Goal: Complete application form

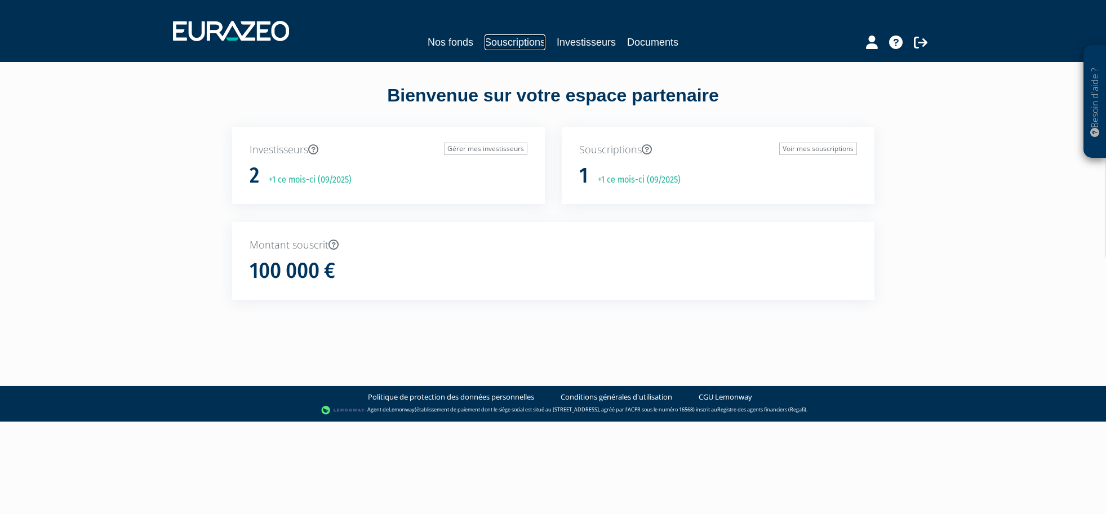
click at [523, 47] on link "Souscriptions" at bounding box center [514, 42] width 61 height 16
click at [537, 38] on link "Souscriptions" at bounding box center [514, 42] width 61 height 16
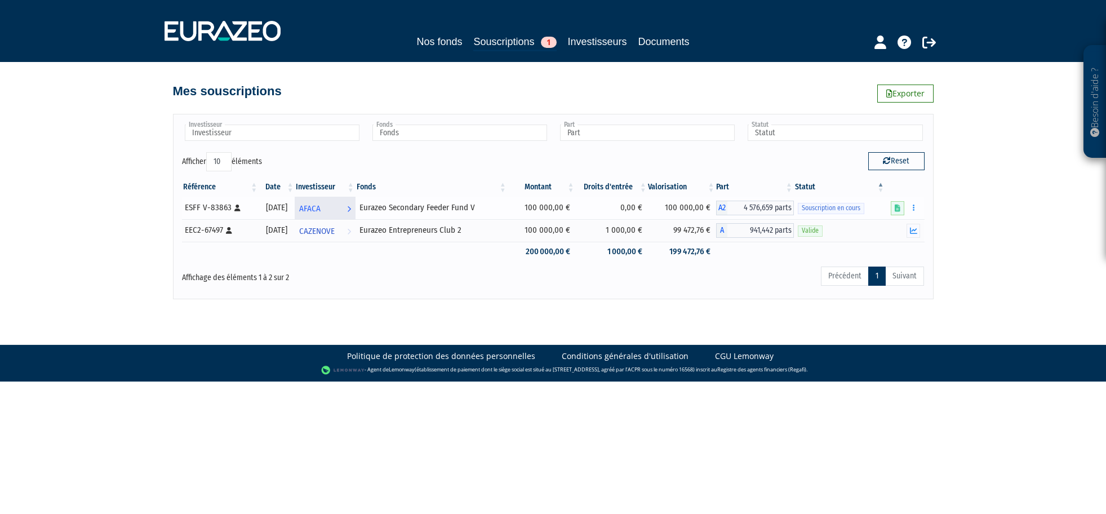
click at [321, 207] on span "AFACA" at bounding box center [309, 208] width 21 height 21
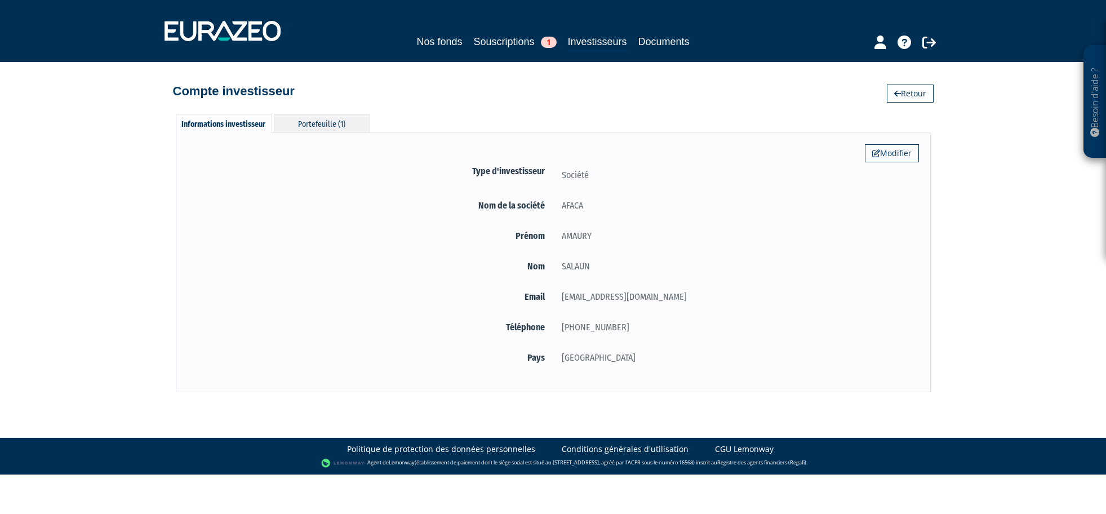
click at [336, 126] on div "Portefeuille (1)" at bounding box center [322, 123] width 96 height 19
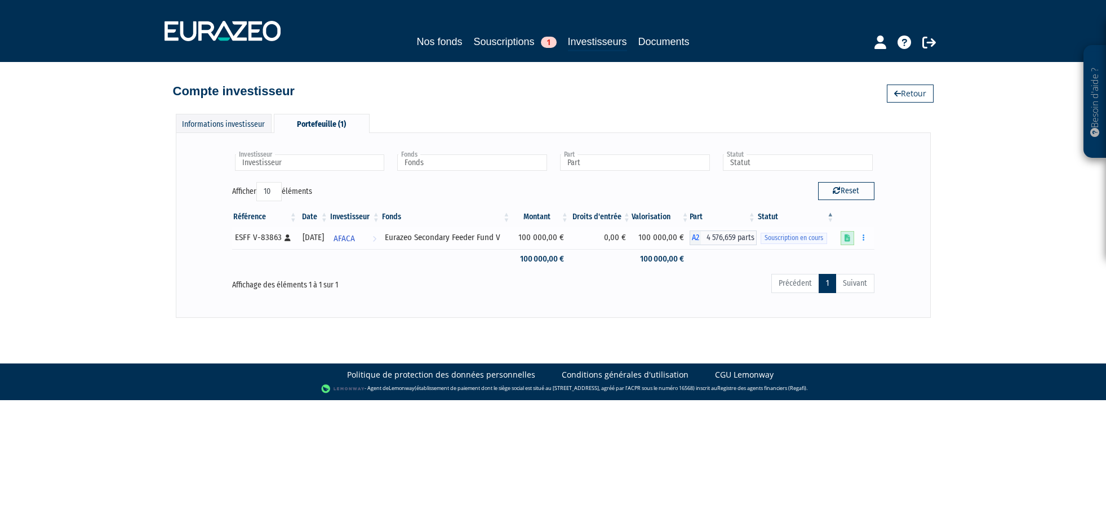
click at [851, 238] on link at bounding box center [847, 238] width 14 height 14
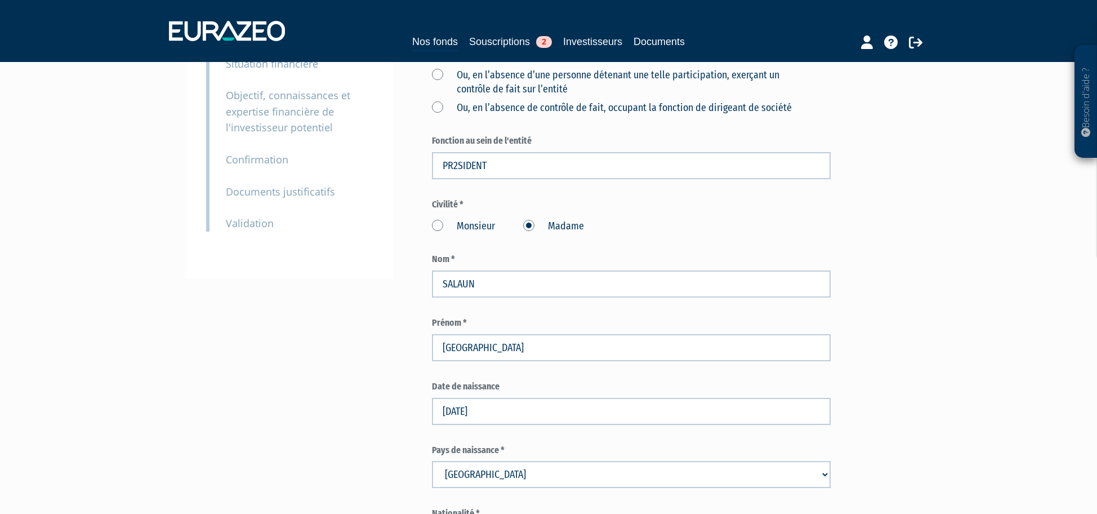
scroll to position [338, 0]
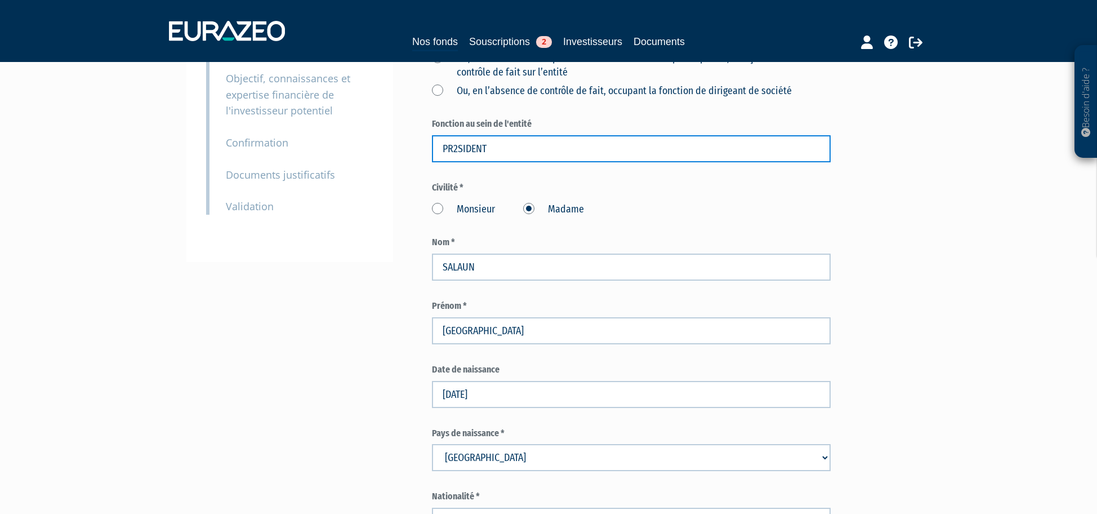
click at [460, 162] on input "PR2SIDENT" at bounding box center [631, 148] width 399 height 27
click at [506, 162] on input "PRESIDENT" at bounding box center [631, 148] width 399 height 27
type input "PRESIDENTE"
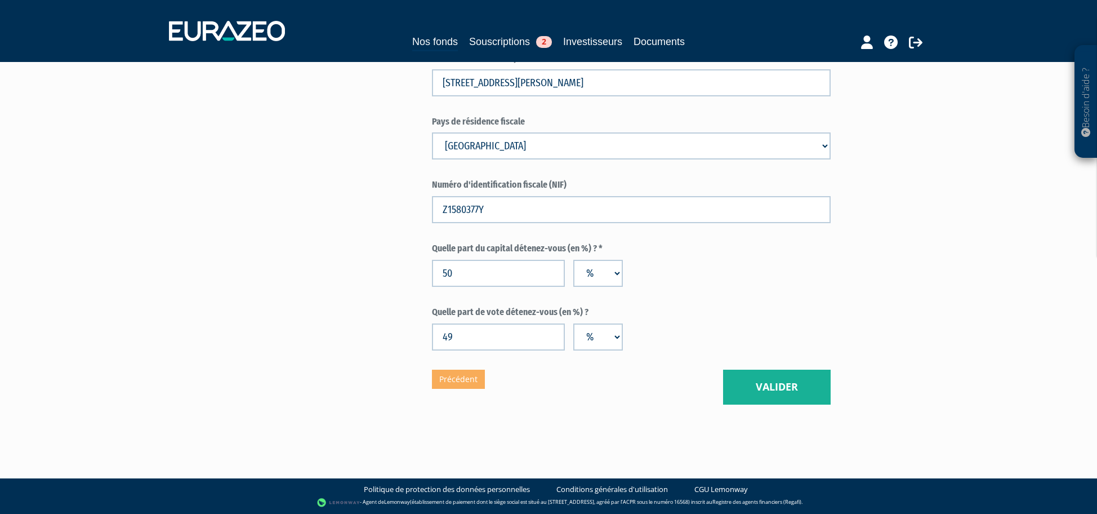
scroll to position [1773, 0]
click at [497, 345] on input "49" at bounding box center [498, 336] width 133 height 27
type input "50"
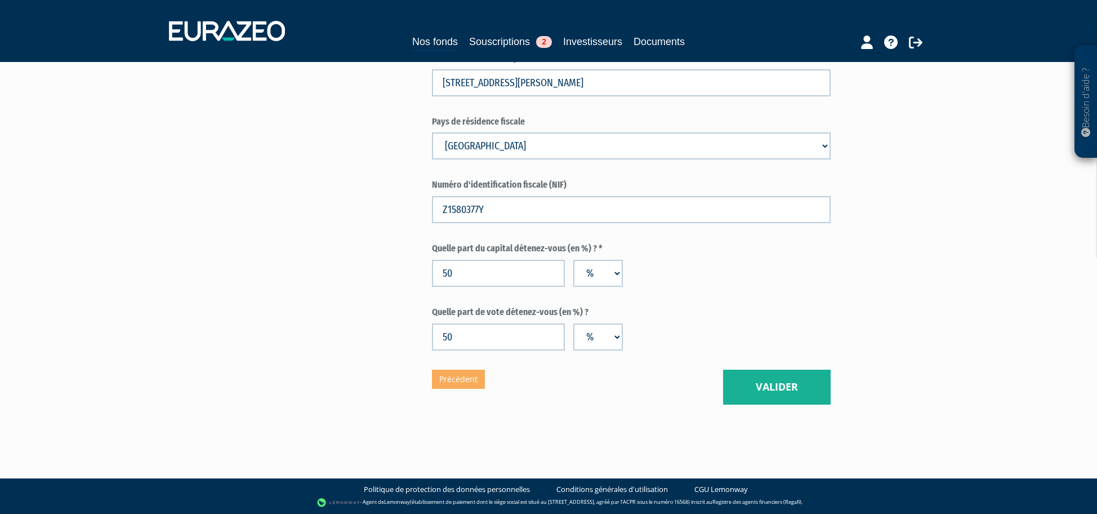
click at [779, 387] on button "Valider" at bounding box center [777, 387] width 108 height 35
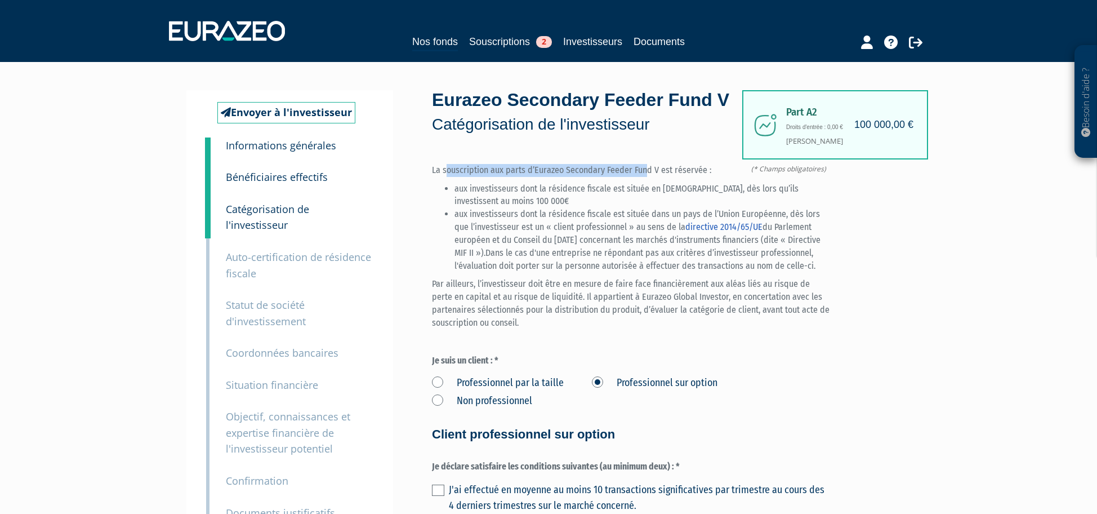
drag, startPoint x: 446, startPoint y: 192, endPoint x: 647, endPoint y: 194, distance: 201.7
click at [646, 177] on p "La souscription aux parts d’Eurazeo Secondary Feeder Fund V est réservée :" at bounding box center [631, 170] width 399 height 13
click at [647, 177] on p "La souscription aux parts d’Eurazeo Secondary Feeder Fund V est réservée :" at bounding box center [631, 170] width 399 height 13
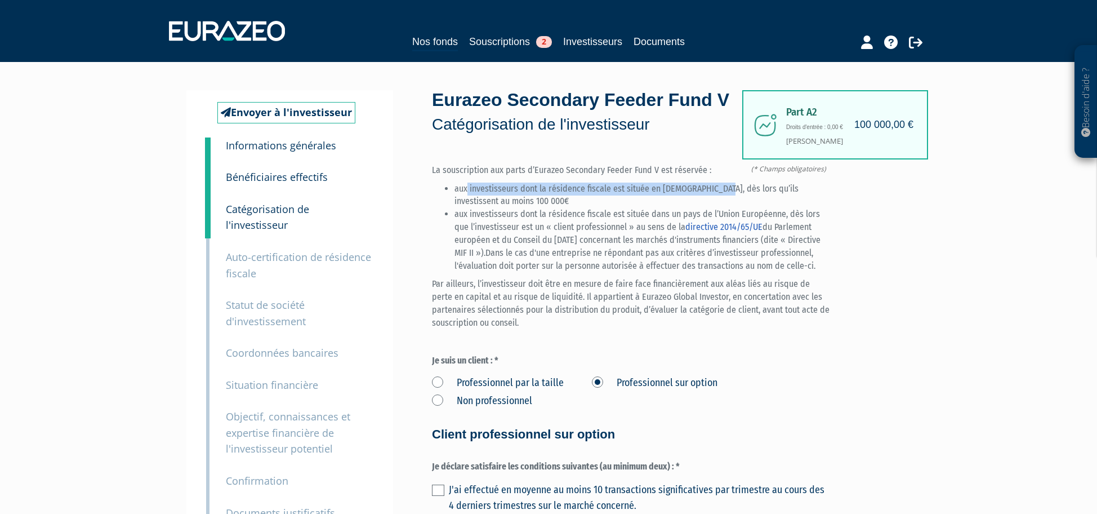
drag, startPoint x: 468, startPoint y: 214, endPoint x: 717, endPoint y: 217, distance: 249.6
click at [717, 208] on li "aux investisseurs dont la résidence fiscale est située en France, dès lors qu’i…" at bounding box center [643, 196] width 376 height 26
click at [726, 208] on li "aux investisseurs dont la résidence fiscale est située en France, dès lors qu’i…" at bounding box center [643, 196] width 376 height 26
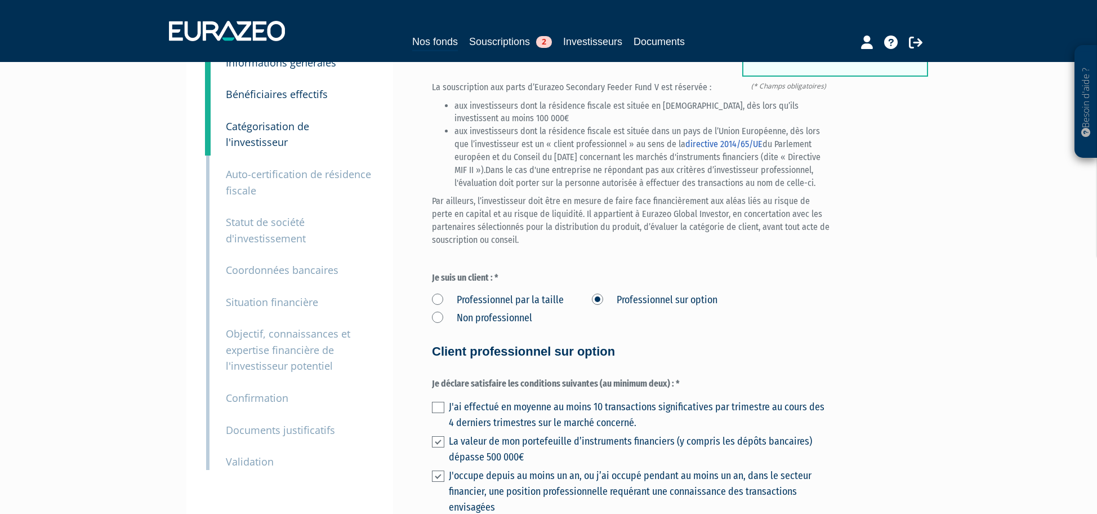
scroll to position [56, 0]
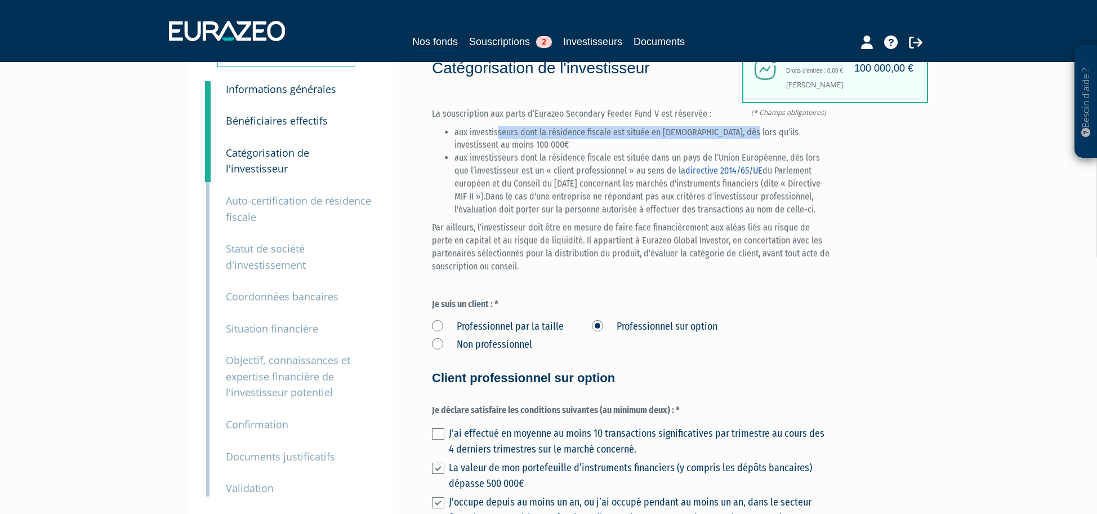
drag, startPoint x: 499, startPoint y: 155, endPoint x: 738, endPoint y: 161, distance: 240.0
click at [738, 152] on li "aux investisseurs dont la résidence fiscale est située en France, dès lors qu’i…" at bounding box center [643, 139] width 376 height 26
click at [741, 152] on li "aux investisseurs dont la résidence fiscale est située en France, dès lors qu’i…" at bounding box center [643, 139] width 376 height 26
drag, startPoint x: 515, startPoint y: 157, endPoint x: 751, endPoint y: 157, distance: 236.0
click at [751, 152] on li "aux investisseurs dont la résidence fiscale est située en France, dès lors qu’i…" at bounding box center [643, 139] width 376 height 26
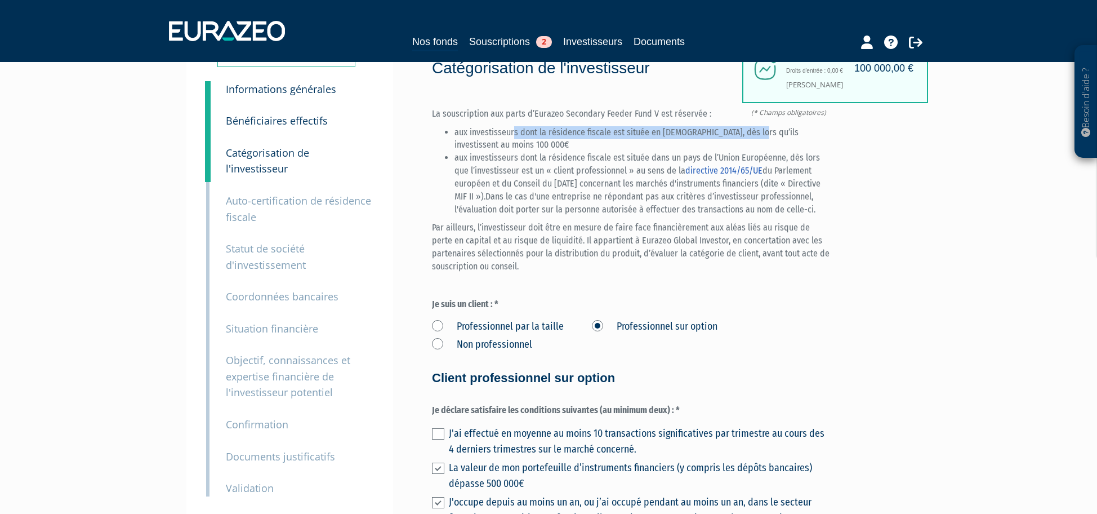
click at [751, 152] on li "aux investisseurs dont la résidence fiscale est située en France, dès lors qu’i…" at bounding box center [643, 139] width 376 height 26
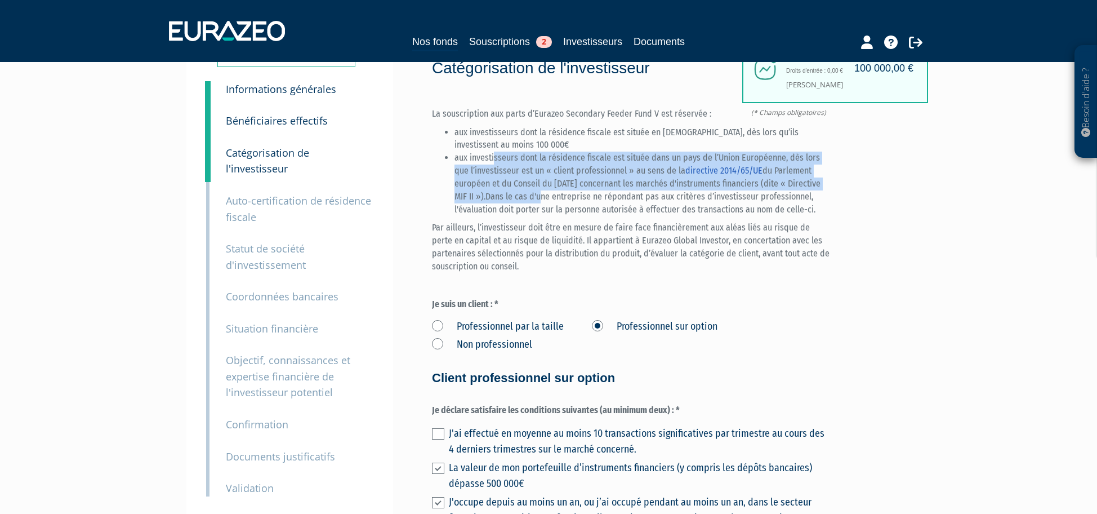
drag, startPoint x: 495, startPoint y: 181, endPoint x: 576, endPoint y: 218, distance: 89.2
click at [576, 216] on li "aux investisseurs dont la résidence fiscale est située dans un pays de l’Union …" at bounding box center [643, 184] width 376 height 64
click at [576, 215] on span "Dans le cas d'une entreprise ne répondant pas aux critères d’investisseur profe…" at bounding box center [635, 203] width 361 height 24
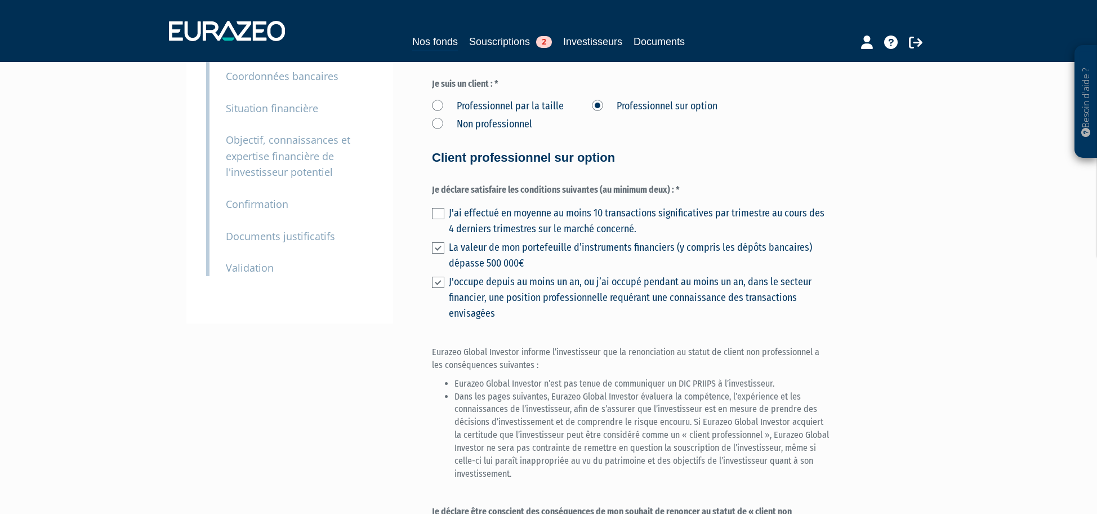
scroll to position [282, 0]
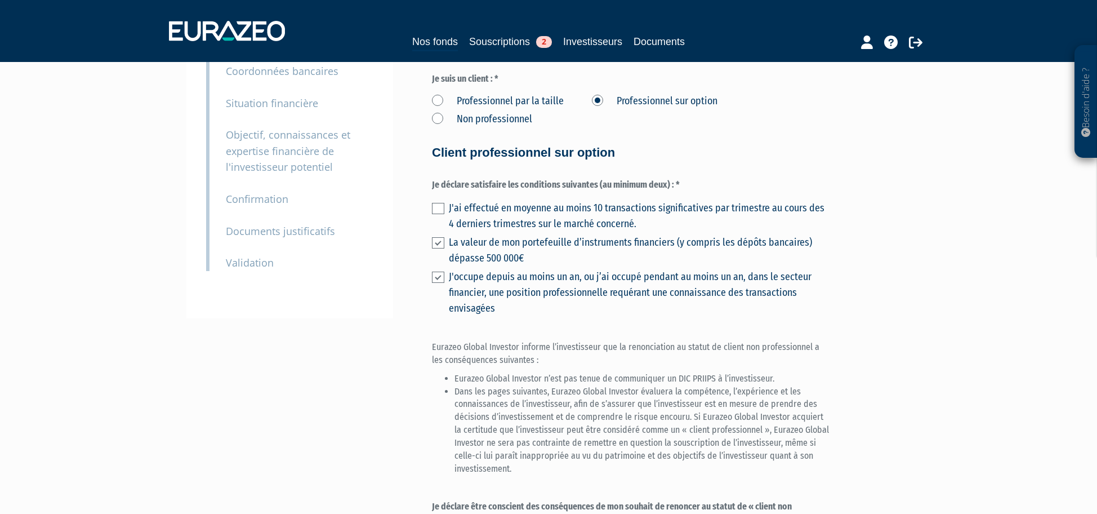
click at [430, 139] on div "Envoyer à l'investisseur 1 Informations générales 2 Bénéficiaires effectifs 3 C…" at bounding box center [549, 205] width 708 height 794
click at [437, 109] on label "Professionnel par la taille" at bounding box center [498, 101] width 132 height 15
click at [0, 0] on taille "Professionnel par la taille" at bounding box center [0, 0] width 0 height 0
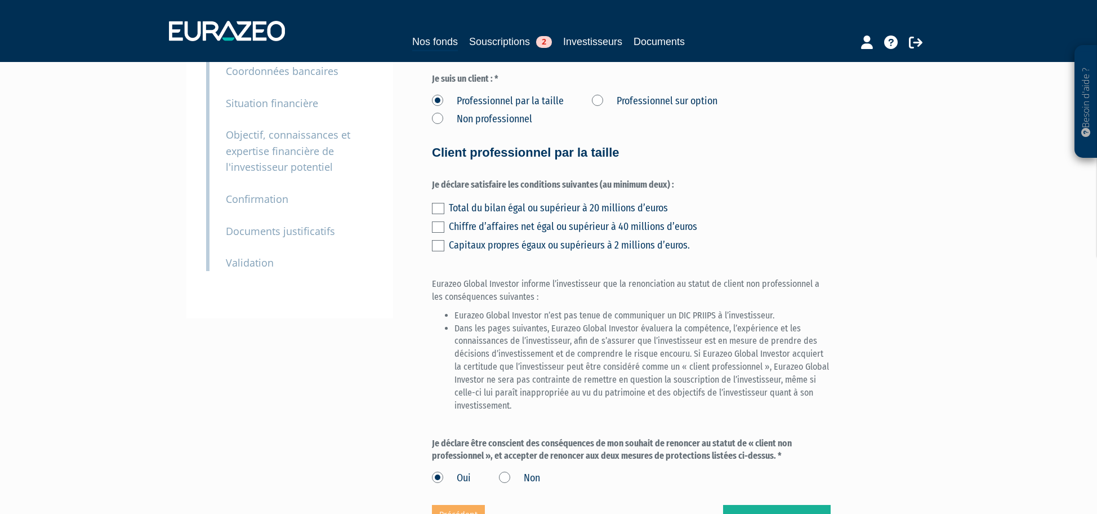
click at [439, 127] on label "Non professionnel" at bounding box center [482, 119] width 100 height 15
click at [0, 0] on professionnel "Non professionnel" at bounding box center [0, 0] width 0 height 0
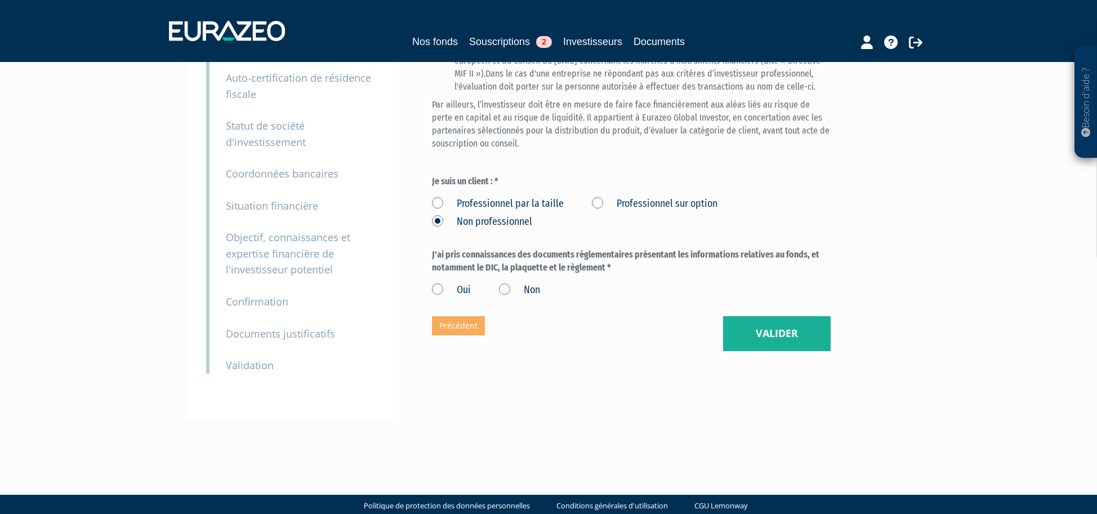
click at [438, 297] on label "Oui" at bounding box center [451, 290] width 39 height 15
click at [0, 0] on input "Oui" at bounding box center [0, 0] width 0 height 0
click at [766, 351] on button "Valider" at bounding box center [777, 333] width 108 height 35
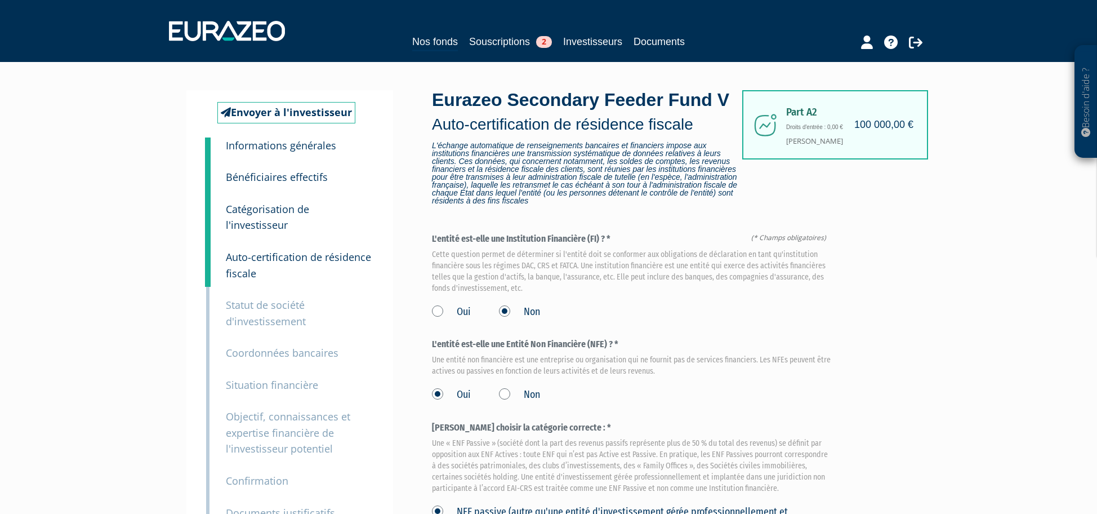
drag, startPoint x: 564, startPoint y: 262, endPoint x: 595, endPoint y: 262, distance: 31.0
click at [595, 262] on label "L'entité est-elle une Institution Financière (FI) ? * Cette question permet de …" at bounding box center [631, 262] width 399 height 58
click at [568, 264] on label "L'entité est-elle une Institution Financière (FI) ? * Cette question permet de …" at bounding box center [631, 262] width 399 height 58
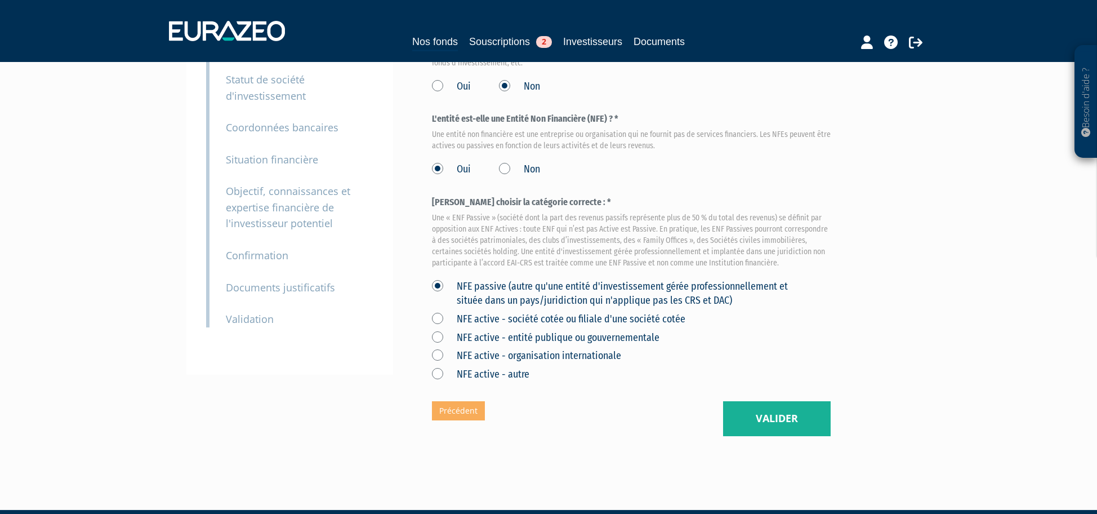
scroll to position [282, 0]
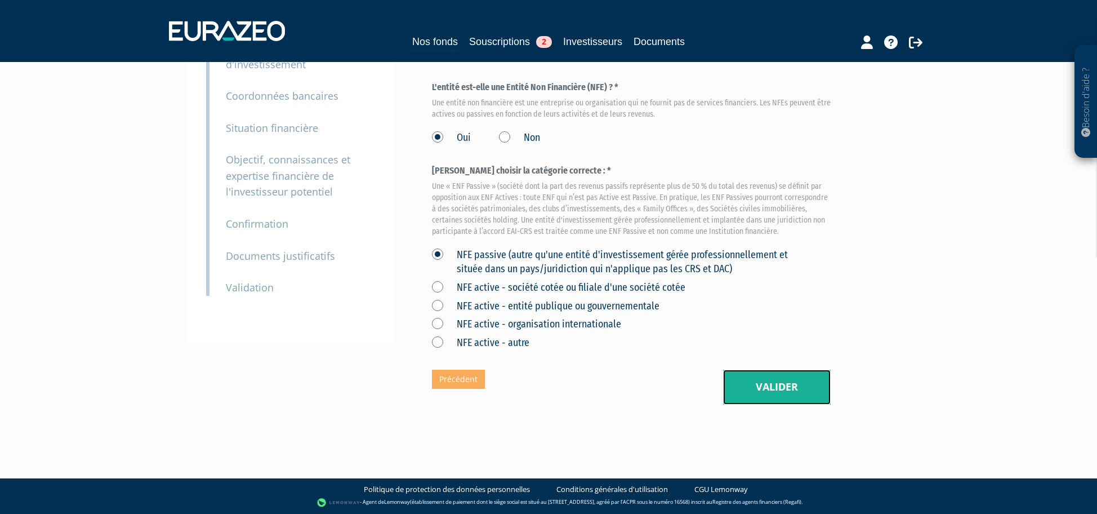
click at [781, 392] on button "Valider" at bounding box center [777, 387] width 108 height 35
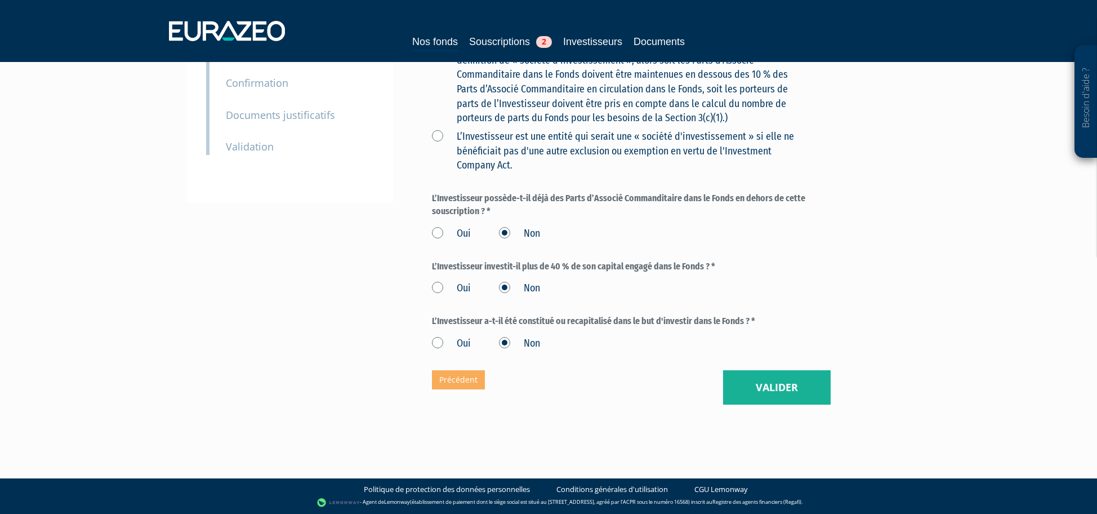
scroll to position [424, 0]
drag, startPoint x: 483, startPoint y: 195, endPoint x: 698, endPoint y: 197, distance: 214.6
click at [698, 197] on label "L’Investisseur possède-t-il déjà des Parts d’Associé Commanditaire dans le Fond…" at bounding box center [631, 205] width 399 height 26
drag, startPoint x: 557, startPoint y: 196, endPoint x: 688, endPoint y: 197, distance: 130.7
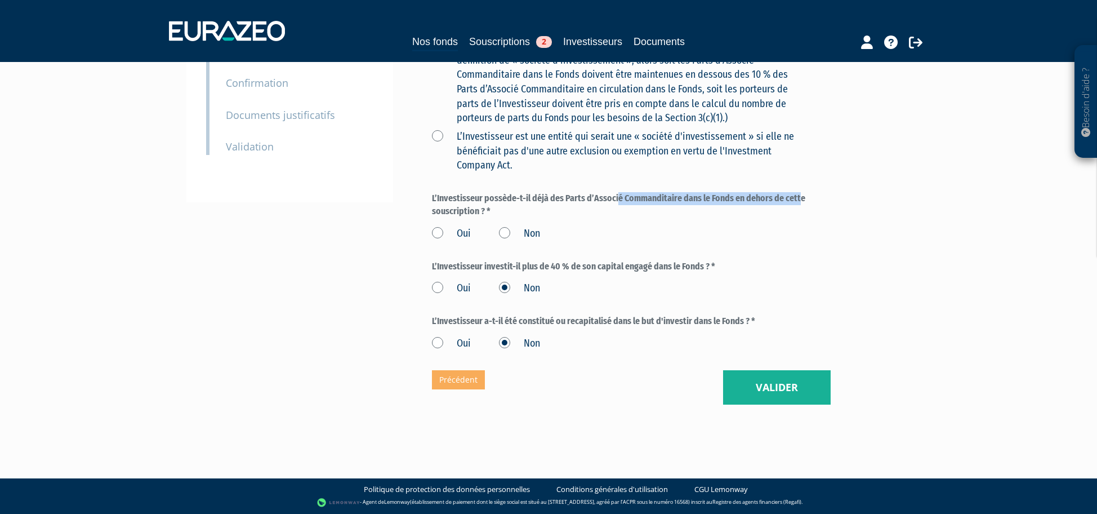
click at [688, 197] on label "L’Investisseur possède-t-il déjà des Parts d’Associé Commanditaire dans le Fond…" at bounding box center [631, 205] width 399 height 26
click at [518, 232] on label "Non" at bounding box center [519, 233] width 41 height 15
click at [0, 0] on input "Non" at bounding box center [0, 0] width 0 height 0
click at [791, 388] on button "Valider" at bounding box center [777, 387] width 108 height 35
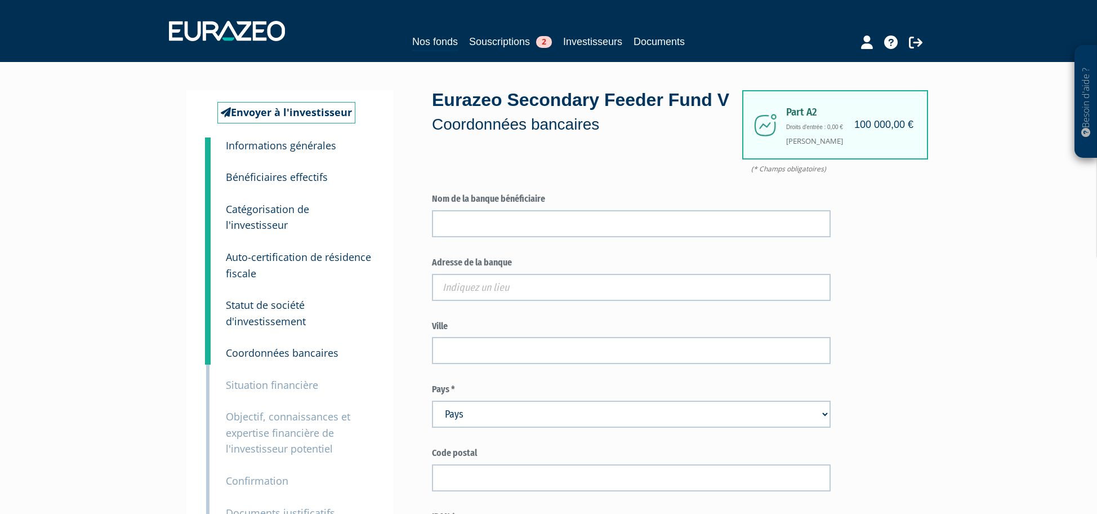
click at [96, 220] on div "Besoin d'aide ? × J'ai besoin d'aide Si vous avez une question à propos du fonc…" at bounding box center [548, 409] width 1097 height 819
click at [491, 428] on select "Pays [GEOGRAPHIC_DATA] [GEOGRAPHIC_DATA] [GEOGRAPHIC_DATA] [GEOGRAPHIC_DATA] [G…" at bounding box center [631, 414] width 399 height 27
select select "75"
click at [432, 426] on select "Pays [GEOGRAPHIC_DATA] [GEOGRAPHIC_DATA] [GEOGRAPHIC_DATA] [GEOGRAPHIC_DATA] [G…" at bounding box center [631, 414] width 399 height 27
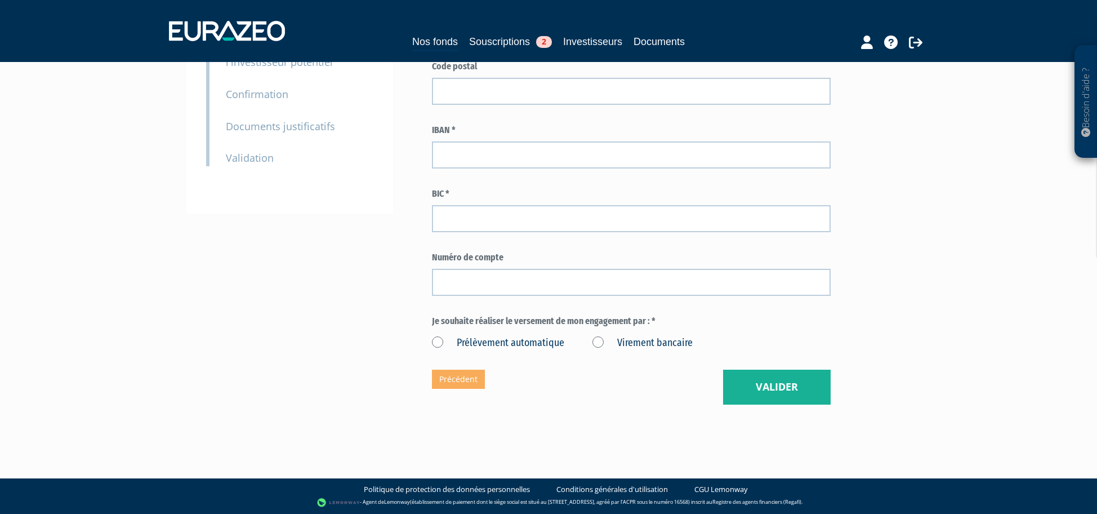
scroll to position [412, 0]
click at [511, 342] on label "Prélèvement automatique" at bounding box center [498, 343] width 132 height 15
click at [0, 0] on automatique "Prélèvement automatique" at bounding box center [0, 0] width 0 height 0
click at [754, 390] on button "Valider" at bounding box center [777, 387] width 108 height 35
